Goal: Find specific page/section: Find specific page/section

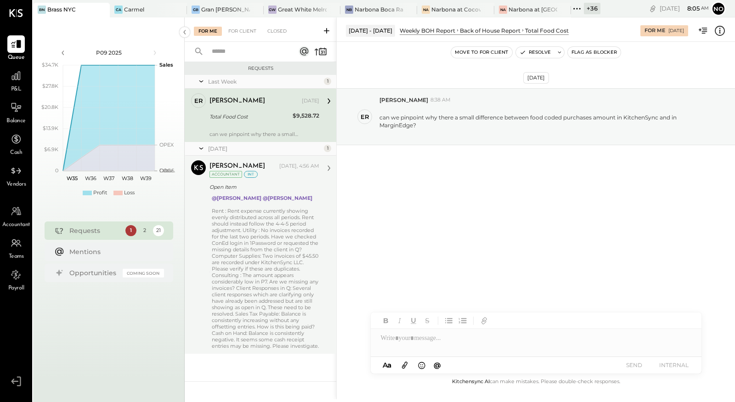
click at [251, 233] on div "Rent : Rent expense currently showing evenly distributed across all periods. Re…" at bounding box center [266, 279] width 108 height 142
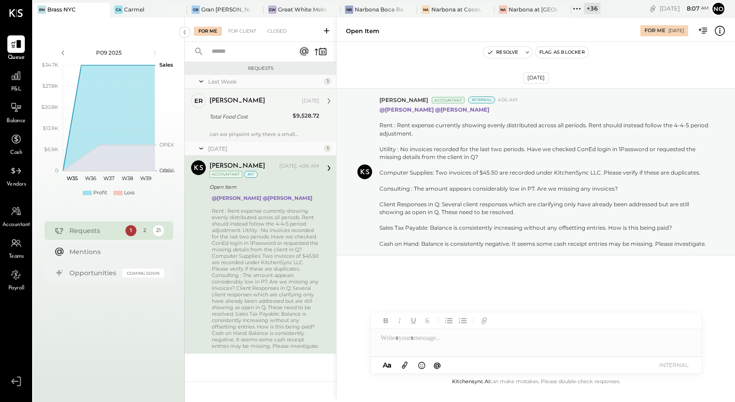
click at [253, 120] on div "Total Food Cost" at bounding box center [250, 116] width 80 height 9
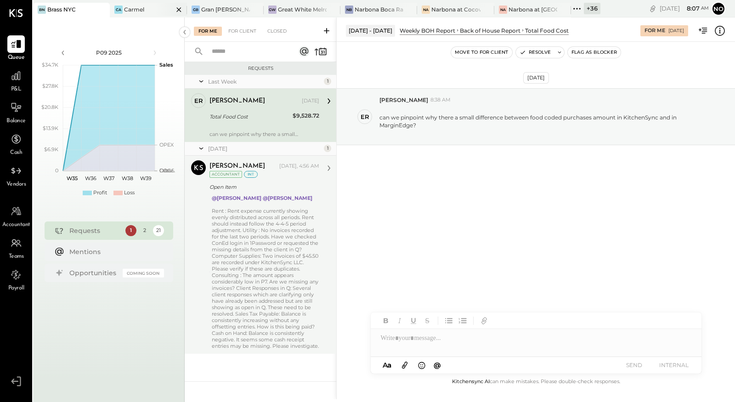
click at [140, 11] on div "Carmel" at bounding box center [134, 10] width 20 height 8
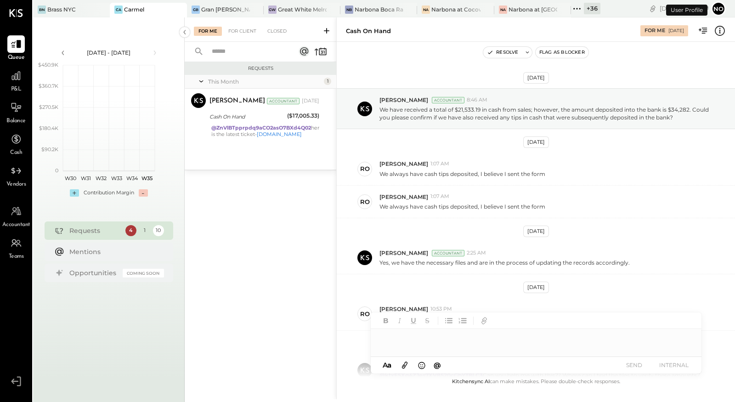
scroll to position [131, 0]
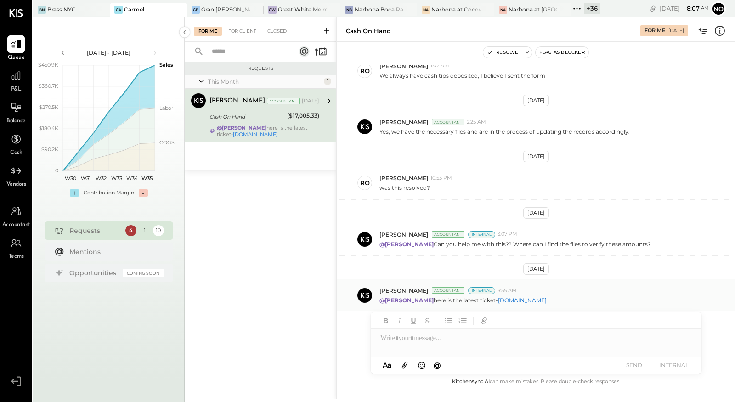
click at [526, 297] on link "app.hubspot.com" at bounding box center [522, 300] width 49 height 7
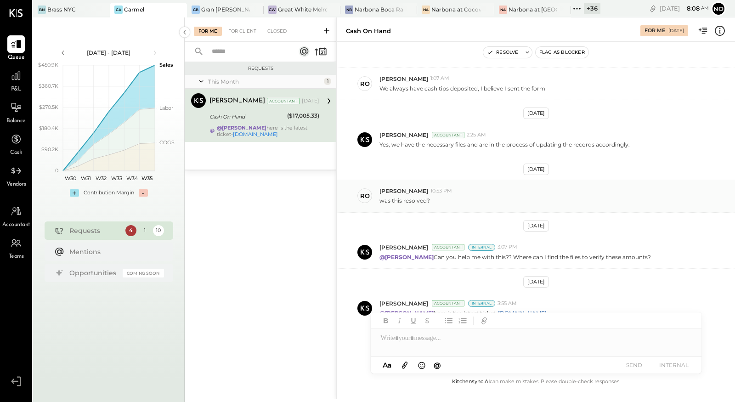
scroll to position [96, 0]
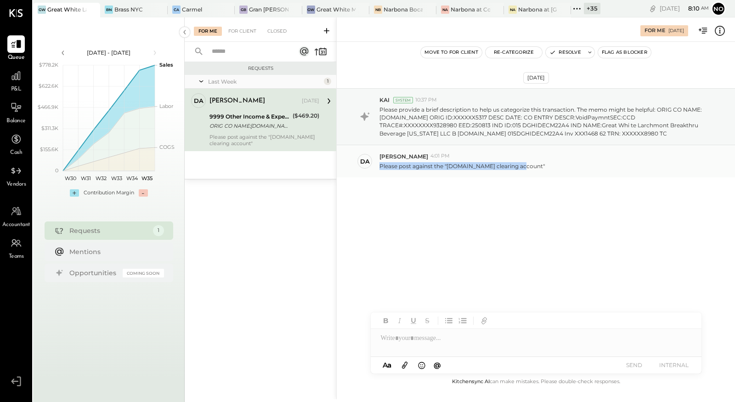
drag, startPoint x: 516, startPoint y: 165, endPoint x: 379, endPoint y: 166, distance: 136.9
click at [379, 166] on p "Please post against the "Bill.com clearing account"" at bounding box center [461, 166] width 165 height 8
copy p "Please post against the "Bill.com clearing account"
click at [538, 164] on div "Please post against the "Bill.com clearing account"" at bounding box center [553, 165] width 348 height 10
click at [377, 73] on div "Aug 25th, 2025 KAI System 10:37 PM Please provide a brief description to help u…" at bounding box center [536, 155] width 398 height 181
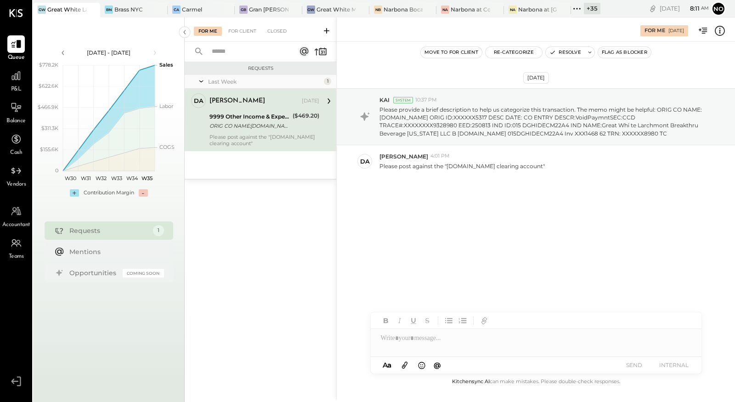
click at [377, 67] on div "Aug 25th, 2025 KAI System 10:37 PM Please provide a brief description to help u…" at bounding box center [536, 155] width 398 height 181
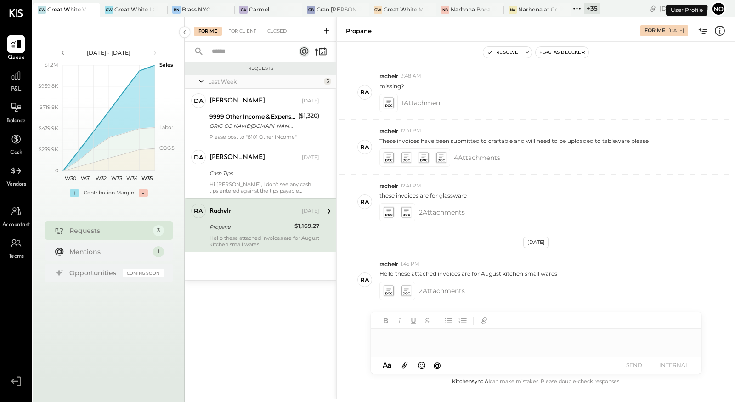
scroll to position [214, 0]
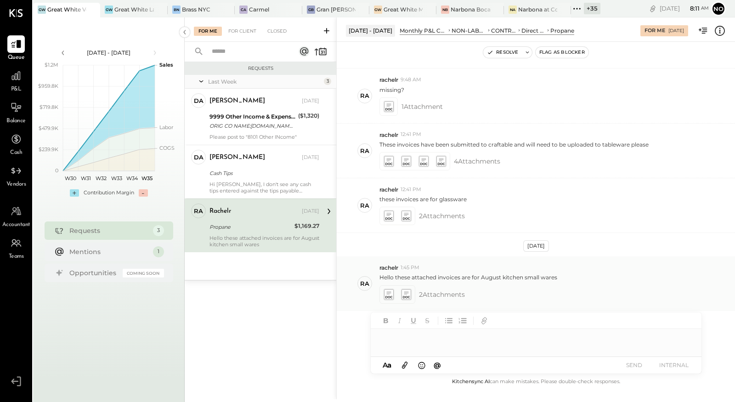
click at [391, 289] on icon at bounding box center [389, 294] width 10 height 11
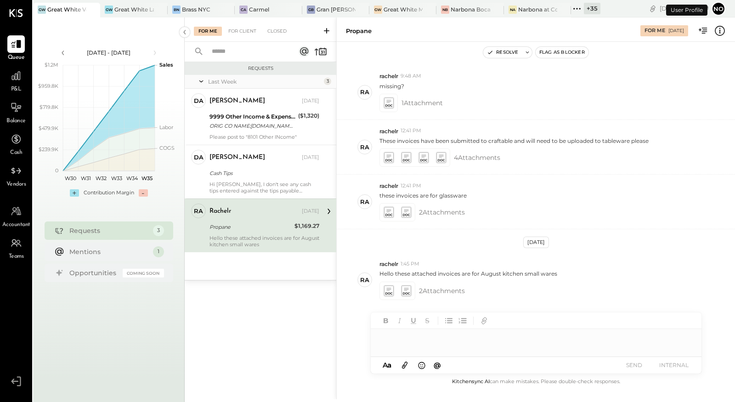
scroll to position [214, 0]
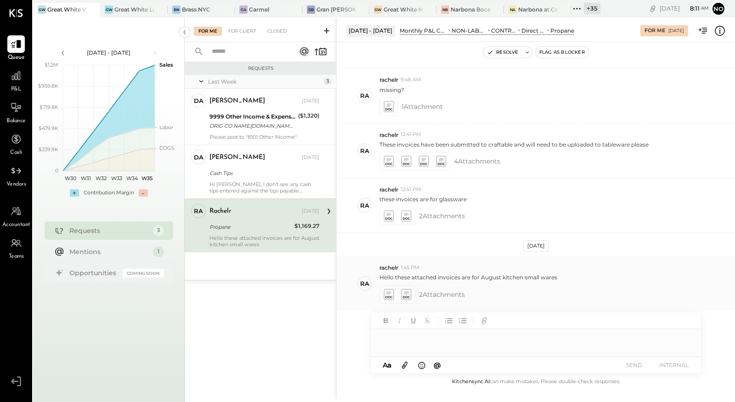
click at [404, 291] on icon at bounding box center [406, 294] width 10 height 11
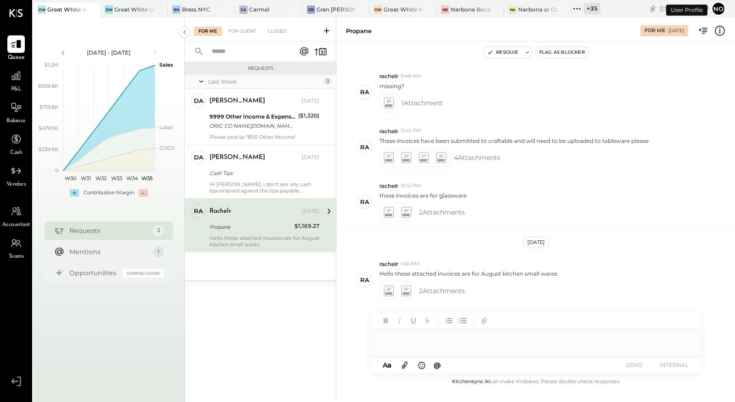
scroll to position [214, 0]
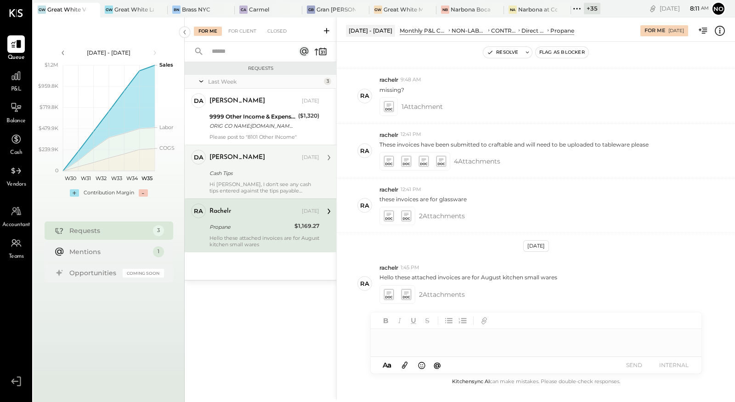
click at [269, 180] on div "Derek Arnette Aug 26, 2025 Cash Tips Hi Mayur, I don't see any cash tips entere…" at bounding box center [265, 172] width 110 height 44
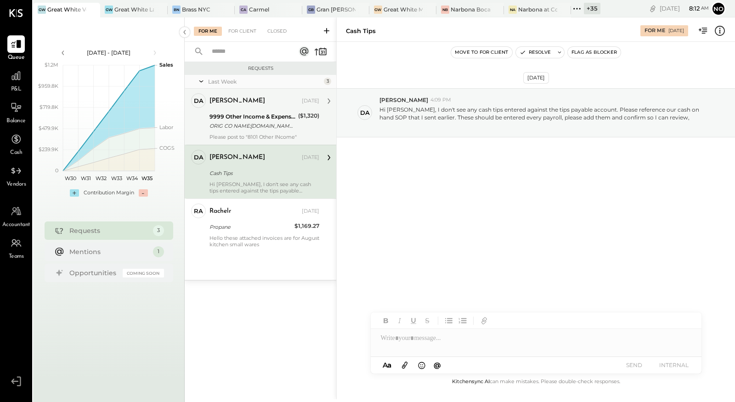
click at [245, 117] on div "9999 Other Income & Expenses:To Be Classified" at bounding box center [253, 116] width 86 height 9
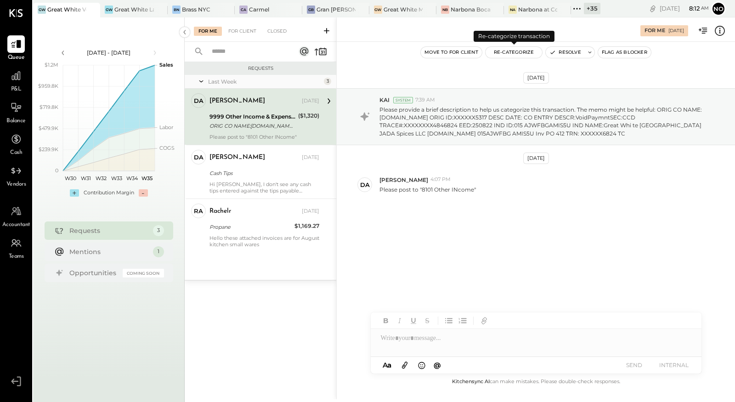
click at [504, 53] on button "Re-Categorize" at bounding box center [514, 52] width 57 height 11
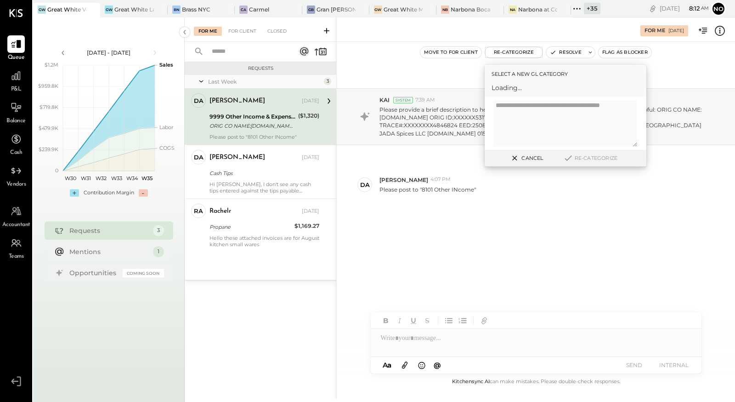
click at [510, 85] on span "Loading..." at bounding box center [566, 87] width 148 height 9
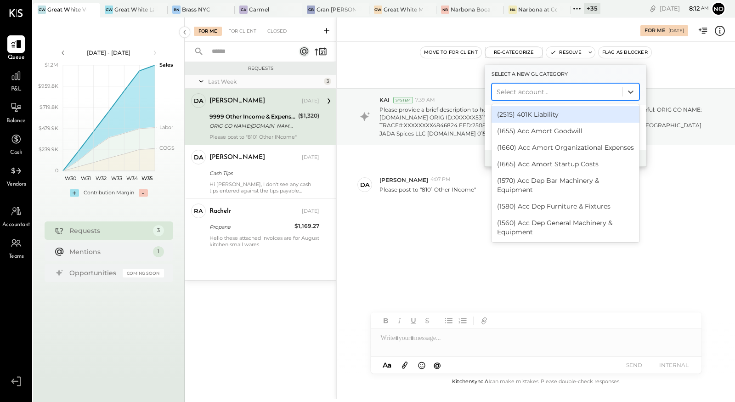
click at [511, 89] on div at bounding box center [557, 91] width 121 height 11
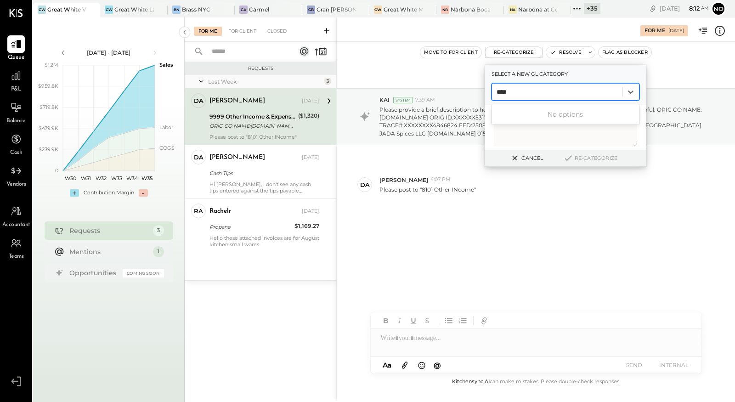
type input "****"
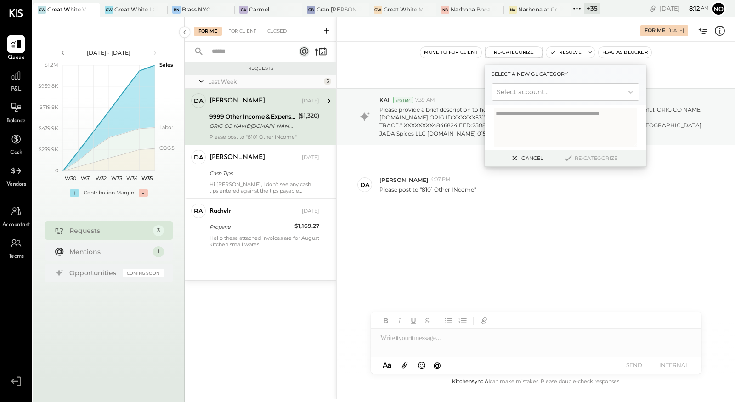
click at [456, 164] on div "Aug 25th, 2025 KAI System 7:39 AM Please provide a brief description to help us…" at bounding box center [536, 167] width 398 height 205
drag, startPoint x: 538, startPoint y: 155, endPoint x: 561, endPoint y: 153, distance: 24.0
click at [538, 155] on button "Cancel" at bounding box center [526, 158] width 40 height 12
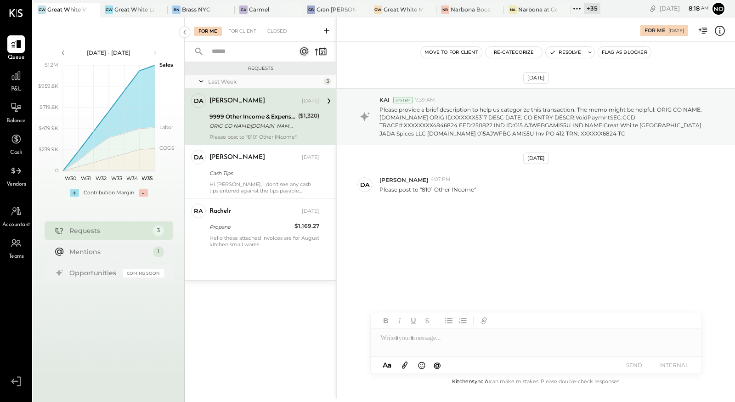
click at [504, 51] on button "Re-Categorize" at bounding box center [514, 52] width 57 height 11
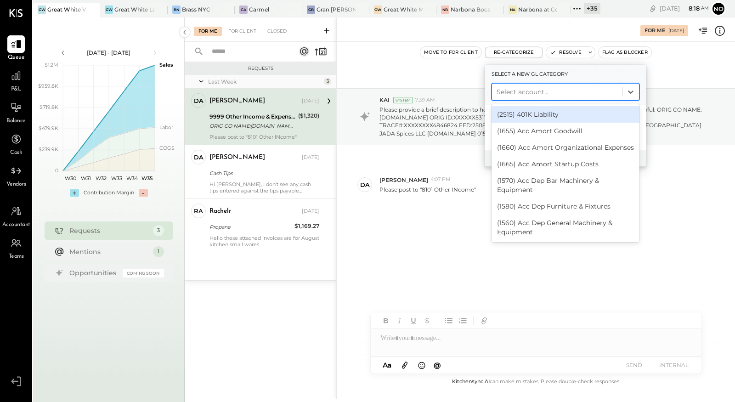
click at [514, 91] on div at bounding box center [557, 91] width 121 height 11
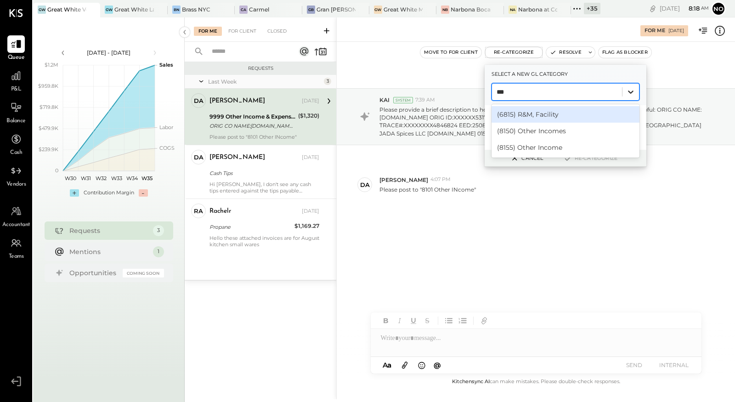
type input "****"
click at [592, 111] on div "(8155) Other Income" at bounding box center [566, 114] width 148 height 17
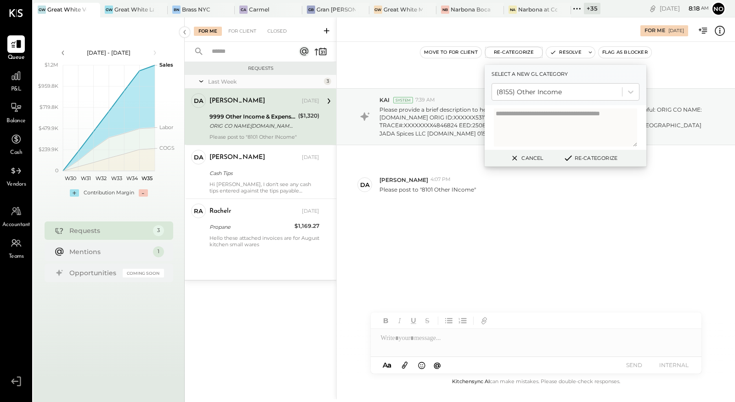
click at [510, 119] on textarea at bounding box center [565, 127] width 143 height 38
click at [588, 157] on button "Re-Categorize" at bounding box center [590, 158] width 61 height 11
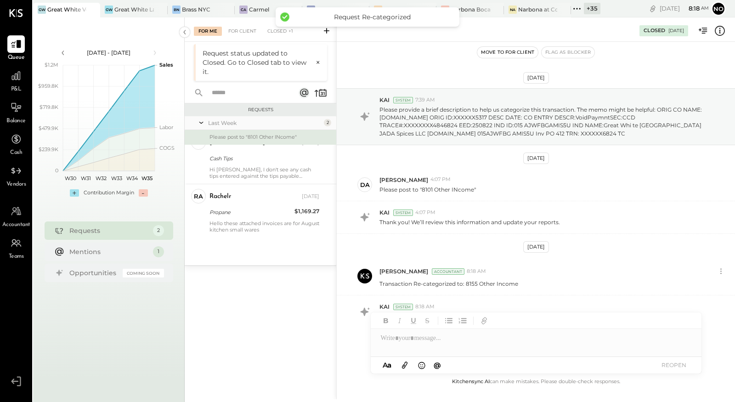
scroll to position [18, 0]
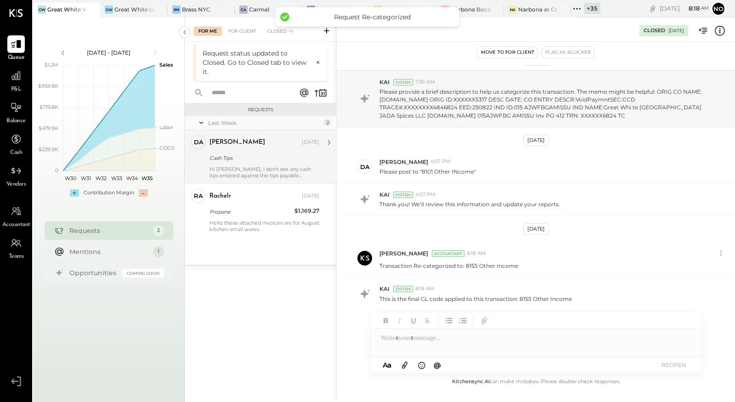
click at [222, 153] on div "Cash Tips" at bounding box center [263, 157] width 107 height 9
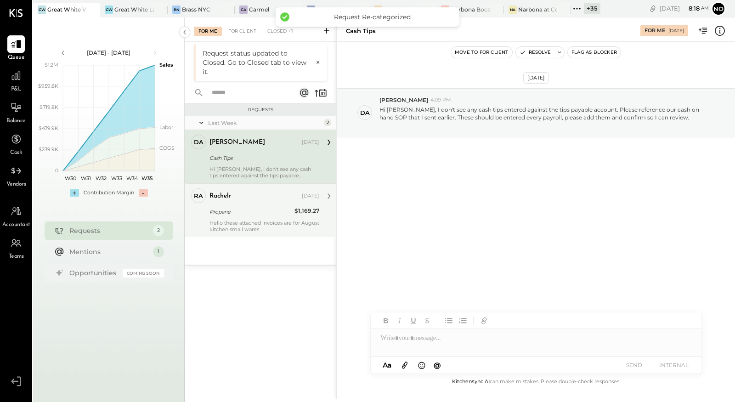
click at [233, 220] on div "Hello these attached invoices are for August kitchen small wares" at bounding box center [265, 226] width 110 height 13
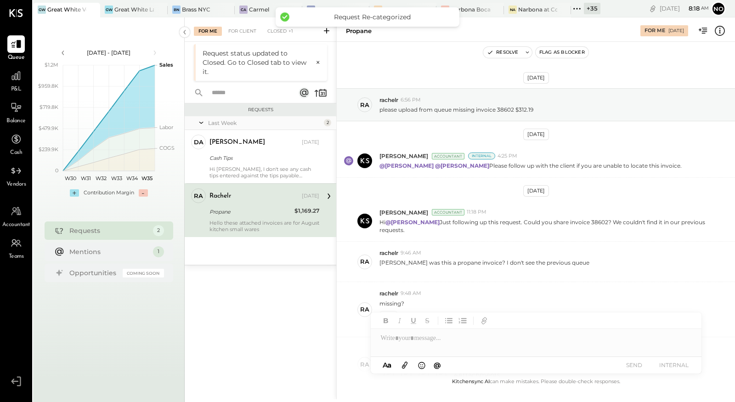
scroll to position [214, 0]
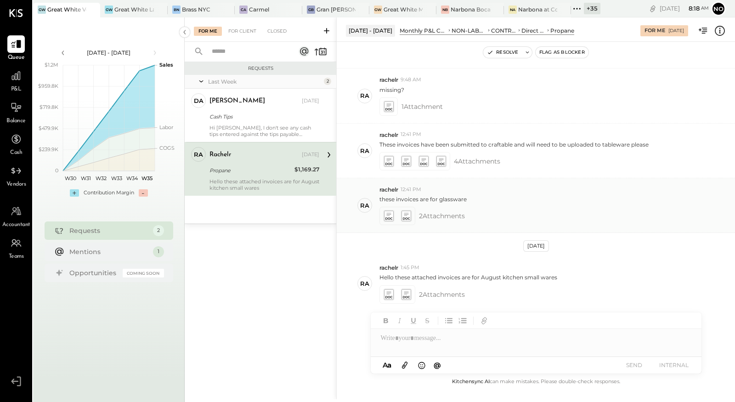
click at [388, 213] on icon at bounding box center [388, 214] width 5 height 3
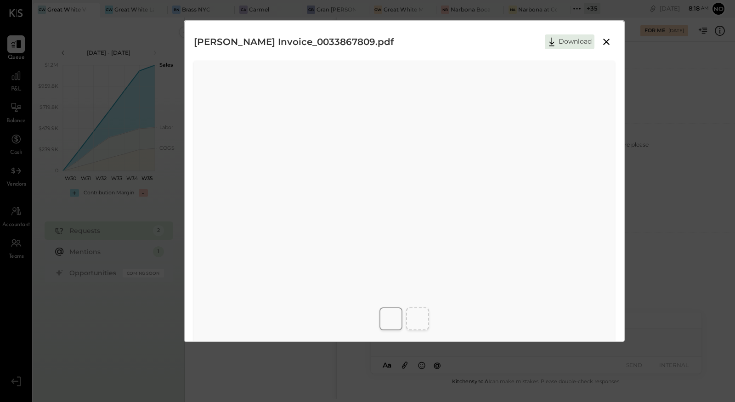
click at [610, 37] on icon at bounding box center [606, 41] width 11 height 11
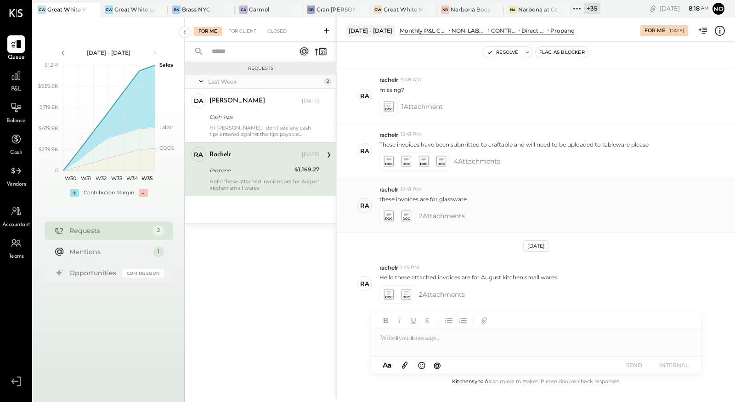
click at [409, 212] on icon at bounding box center [406, 216] width 10 height 11
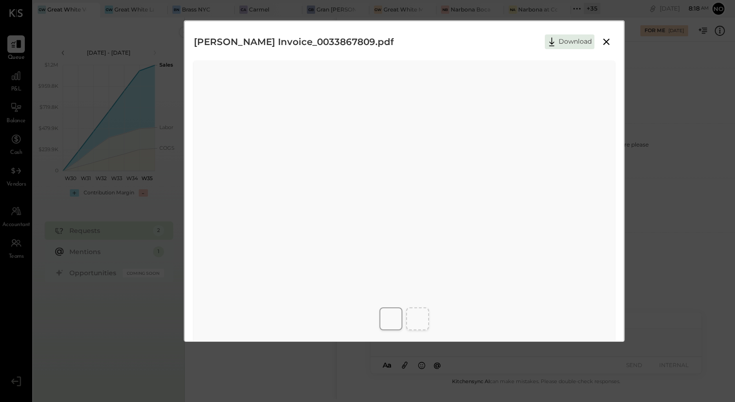
click at [609, 44] on icon at bounding box center [606, 41] width 11 height 11
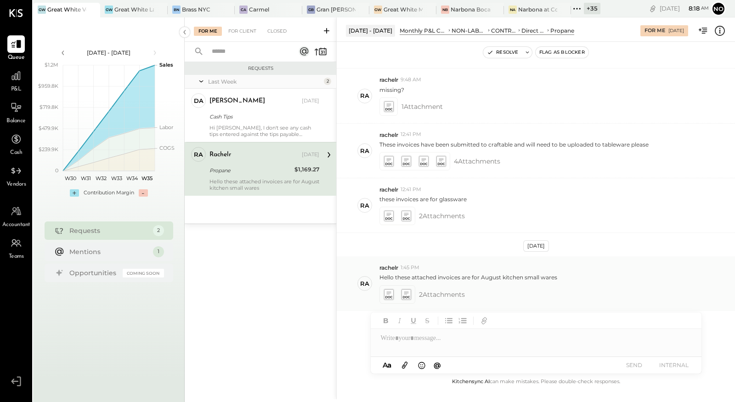
scroll to position [213, 0]
click at [388, 292] on icon at bounding box center [389, 294] width 10 height 11
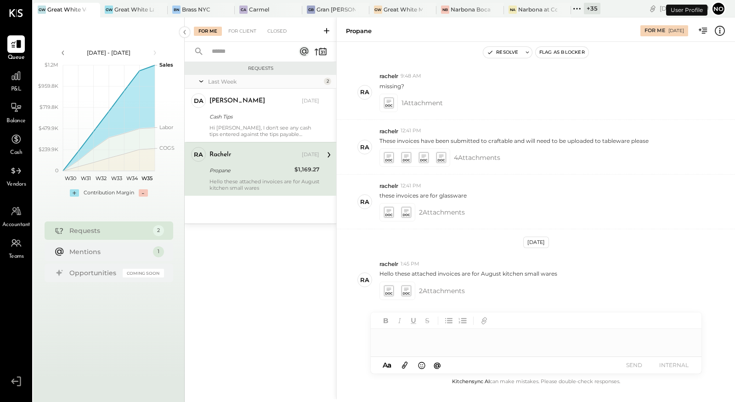
scroll to position [214, 0]
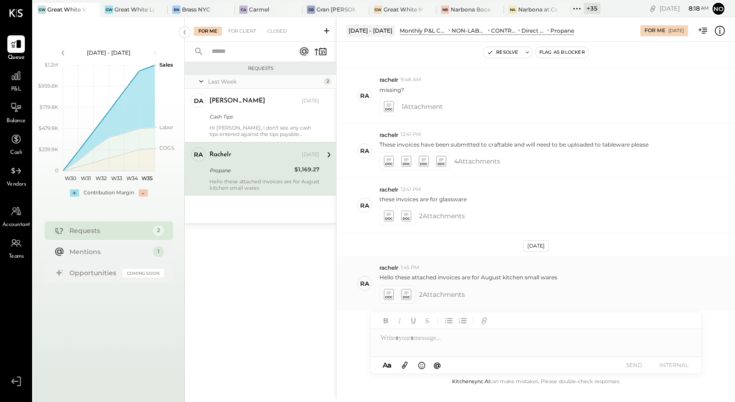
click at [405, 291] on icon at bounding box center [406, 294] width 10 height 11
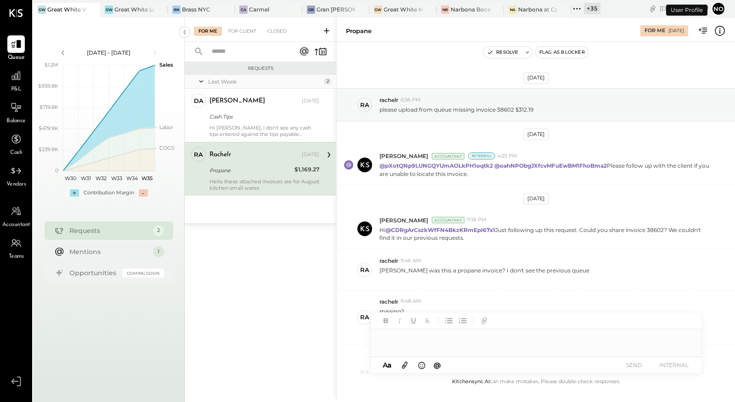
scroll to position [214, 0]
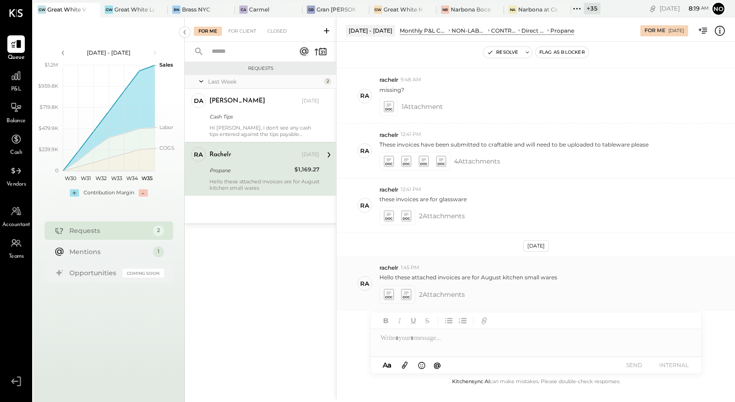
click at [408, 290] on icon at bounding box center [406, 294] width 10 height 11
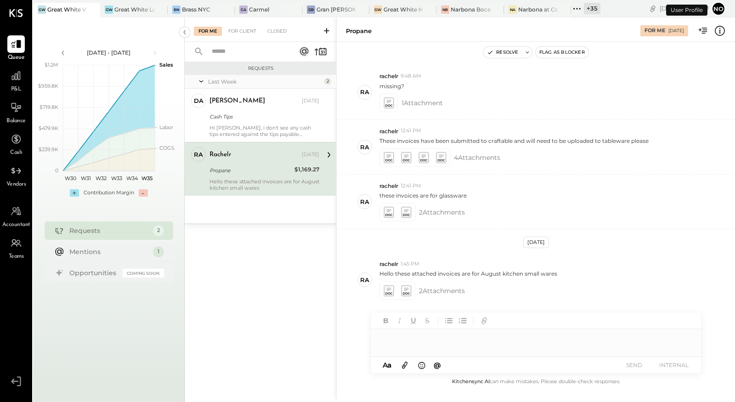
scroll to position [214, 0]
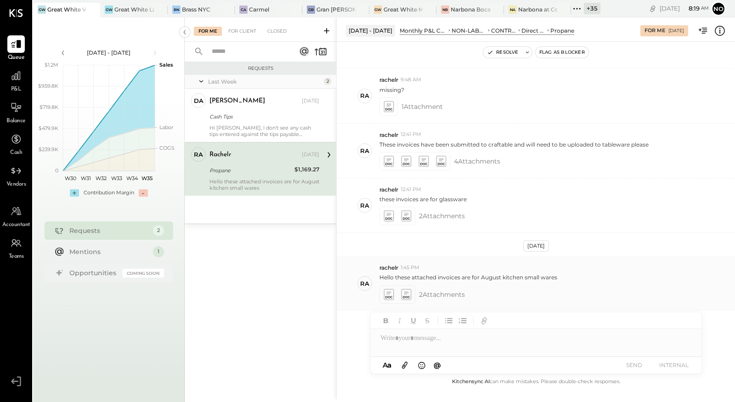
click at [390, 291] on icon at bounding box center [389, 294] width 10 height 11
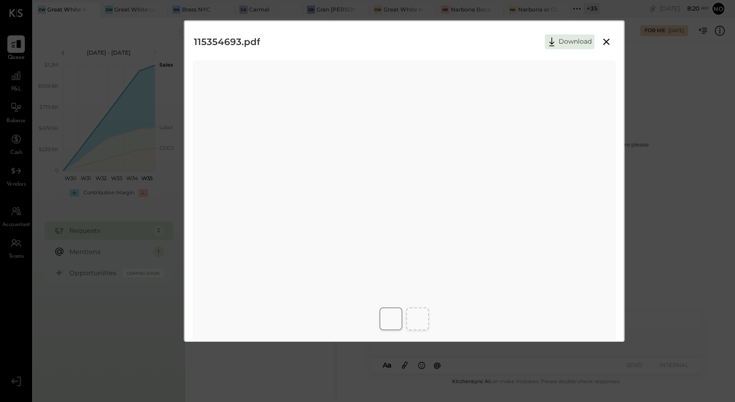
click at [608, 43] on icon at bounding box center [606, 41] width 11 height 11
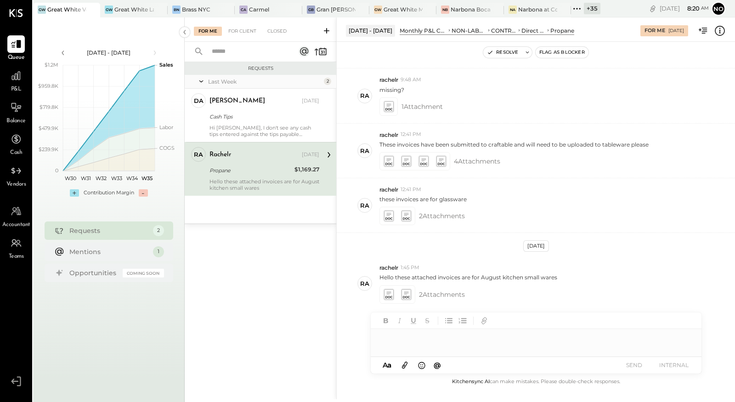
click at [402, 335] on div at bounding box center [536, 338] width 331 height 18
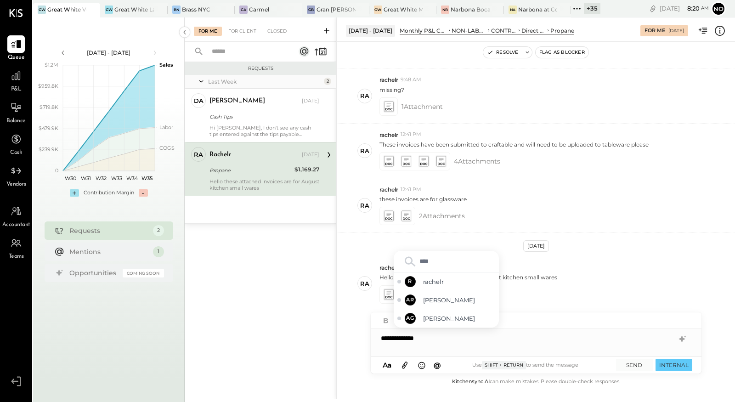
type input "*****"
click at [445, 319] on span "rachelr" at bounding box center [459, 318] width 72 height 9
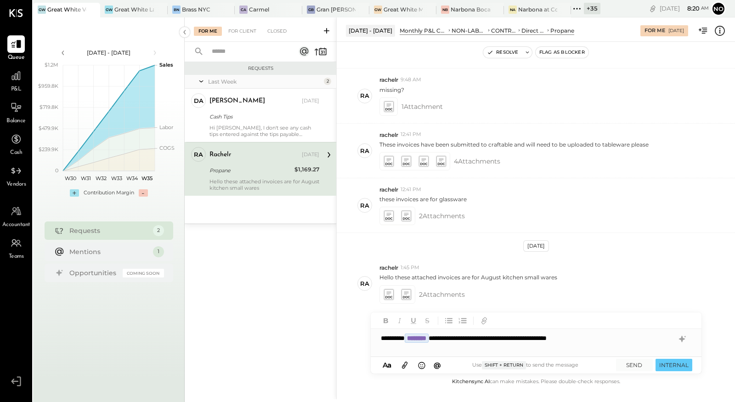
click at [403, 365] on icon at bounding box center [405, 365] width 10 height 11
click at [388, 214] on icon at bounding box center [389, 216] width 10 height 11
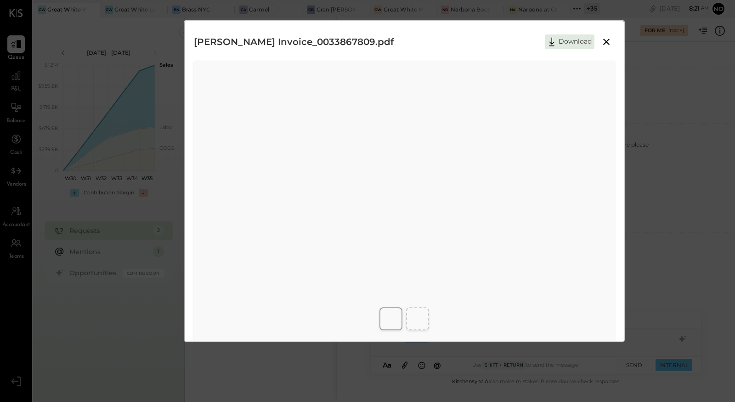
click at [605, 40] on icon at bounding box center [606, 42] width 6 height 6
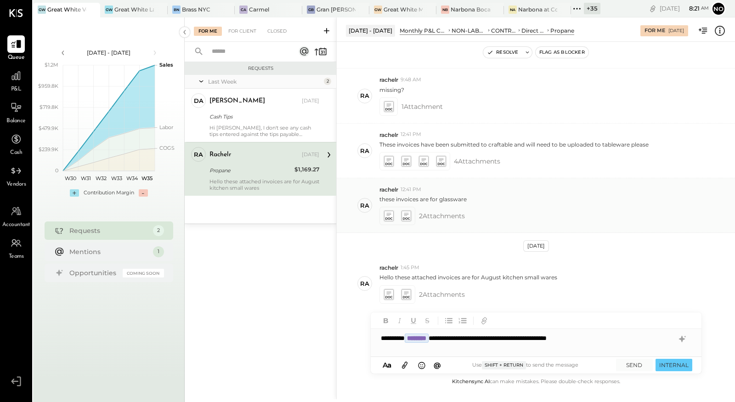
click at [406, 214] on icon at bounding box center [406, 216] width 10 height 11
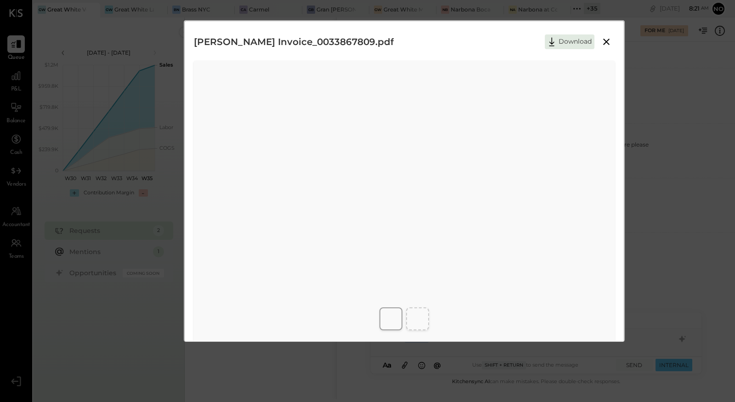
click at [604, 40] on icon at bounding box center [606, 41] width 11 height 11
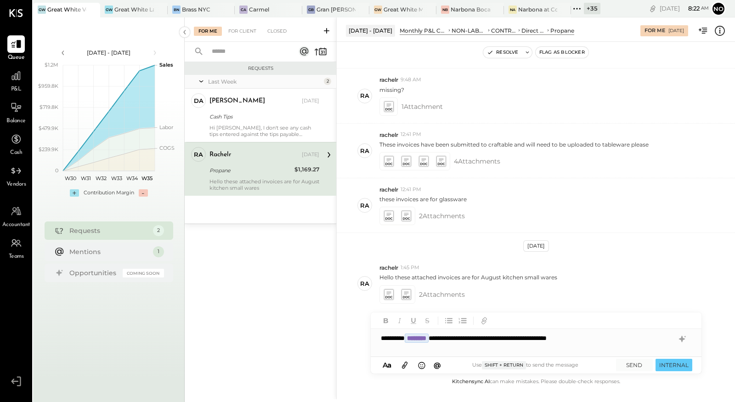
click at [455, 337] on div "**********" at bounding box center [536, 338] width 331 height 18
drag, startPoint x: 451, startPoint y: 339, endPoint x: 612, endPoint y: 341, distance: 160.4
click at [615, 341] on div "**********" at bounding box center [536, 338] width 331 height 18
click at [407, 367] on icon at bounding box center [405, 365] width 10 height 11
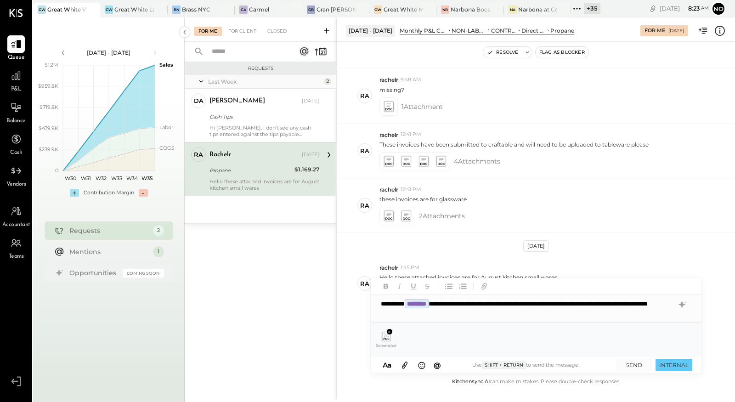
click at [386, 340] on icon at bounding box center [386, 336] width 8 height 9
click at [629, 367] on button "SEND" at bounding box center [634, 365] width 37 height 12
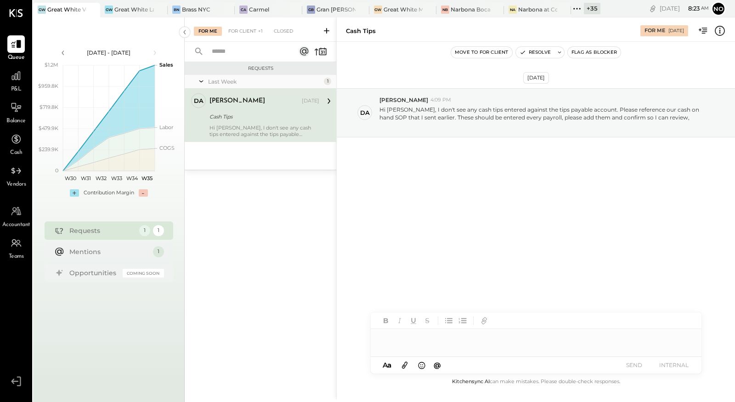
click at [259, 122] on div "[PERSON_NAME] [DATE] Cash Tips Hi [PERSON_NAME], I don't see any cash tips ente…" at bounding box center [265, 115] width 110 height 44
click at [146, 9] on div at bounding box center [152, 9] width 32 height 13
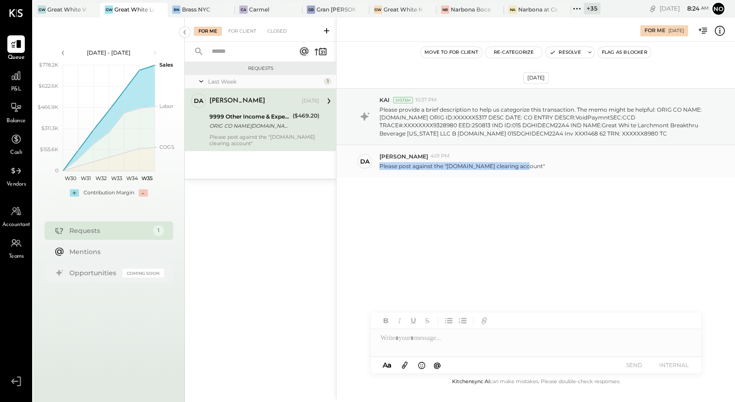
drag, startPoint x: 379, startPoint y: 164, endPoint x: 515, endPoint y: 166, distance: 135.5
click at [524, 169] on div "DA [PERSON_NAME] 4:01 PM Please post against the "[DOMAIN_NAME] clearing accoun…" at bounding box center [536, 161] width 398 height 32
copy p "Please post against the "[DOMAIN_NAME] clearing account""
click at [574, 214] on div "[DATE] KAI System 10:37 PM Please provide a brief description to help us catego…" at bounding box center [536, 155] width 398 height 181
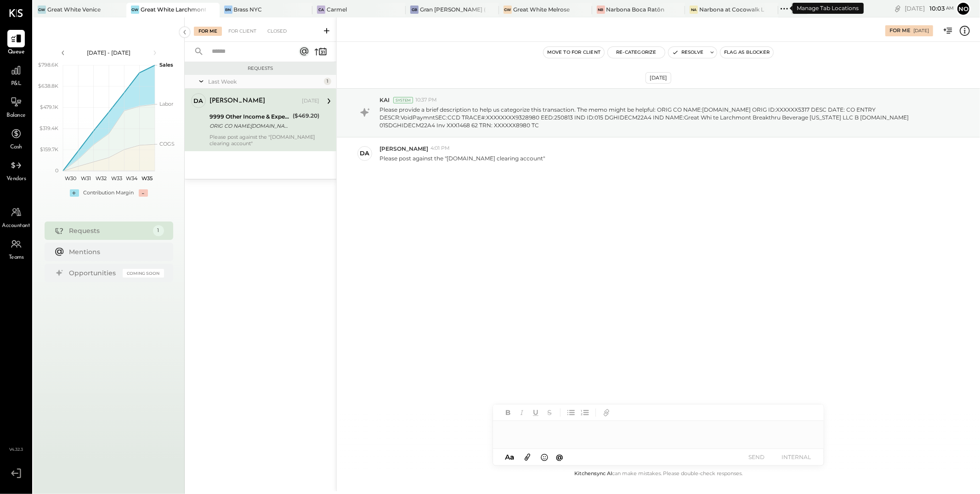
click at [778, 8] on icon at bounding box center [784, 9] width 12 height 12
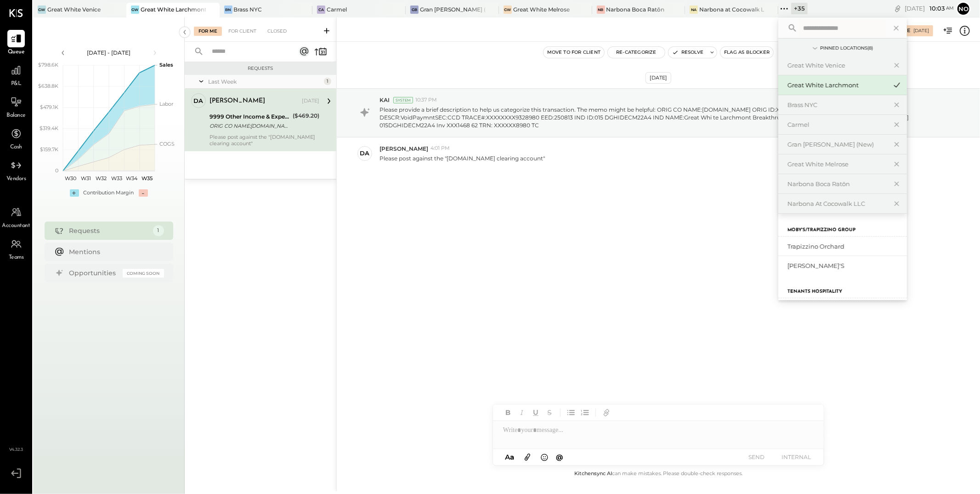
click at [799, 28] on input "text" at bounding box center [841, 28] width 85 height 17
type input "*****"
click at [824, 251] on div "Bravo Toast – [GEOGRAPHIC_DATA]" at bounding box center [842, 247] width 129 height 20
click at [814, 252] on div "Bravo Toast – [GEOGRAPHIC_DATA]" at bounding box center [842, 247] width 129 height 20
click at [809, 248] on div "Bravo Toast – [GEOGRAPHIC_DATA]" at bounding box center [836, 246] width 99 height 9
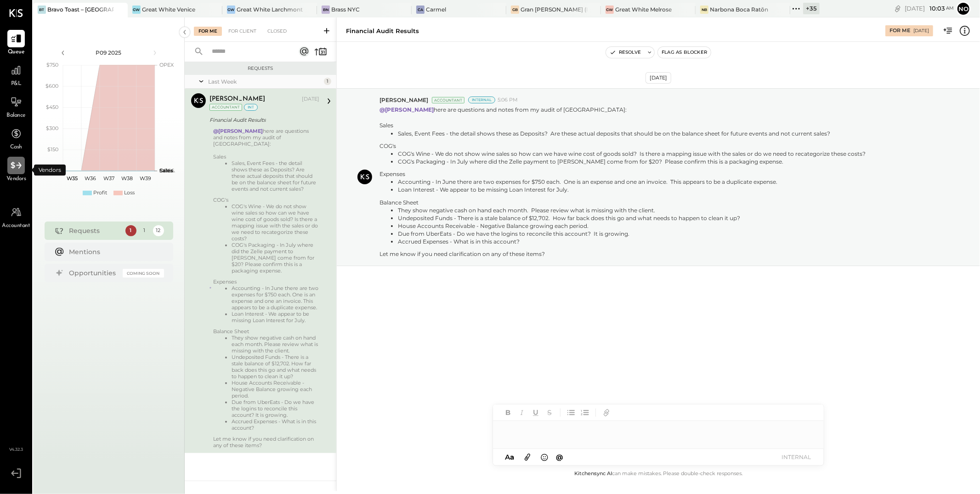
click at [12, 168] on icon at bounding box center [16, 165] width 12 height 12
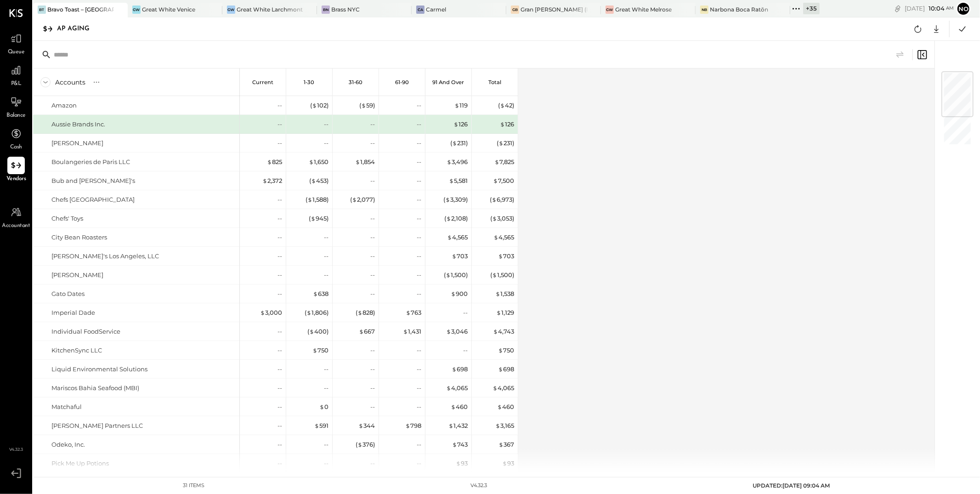
click at [61, 31] on div "AP Aging" at bounding box center [78, 29] width 42 height 15
click at [69, 31] on div "AP Aging" at bounding box center [78, 29] width 42 height 15
click at [62, 28] on div "AP Aging" at bounding box center [78, 29] width 42 height 15
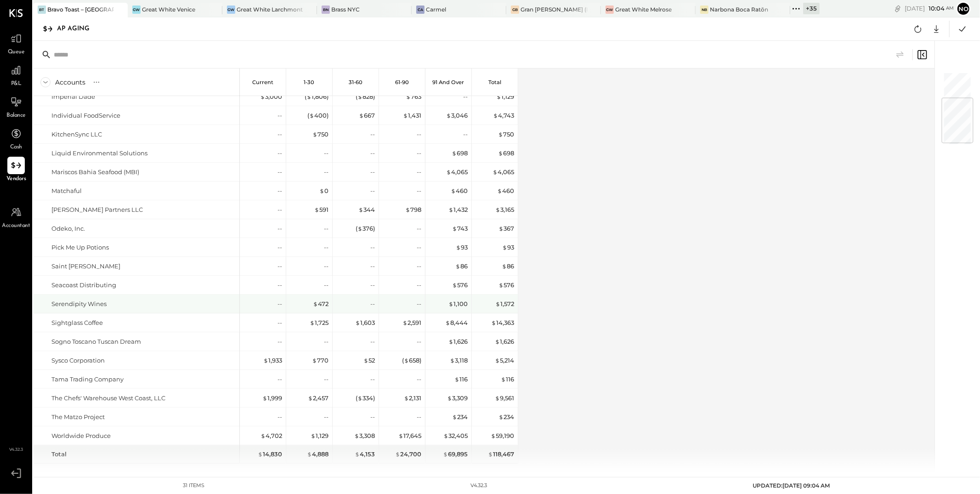
scroll to position [232, 0]
